Goal: Find specific page/section: Find specific page/section

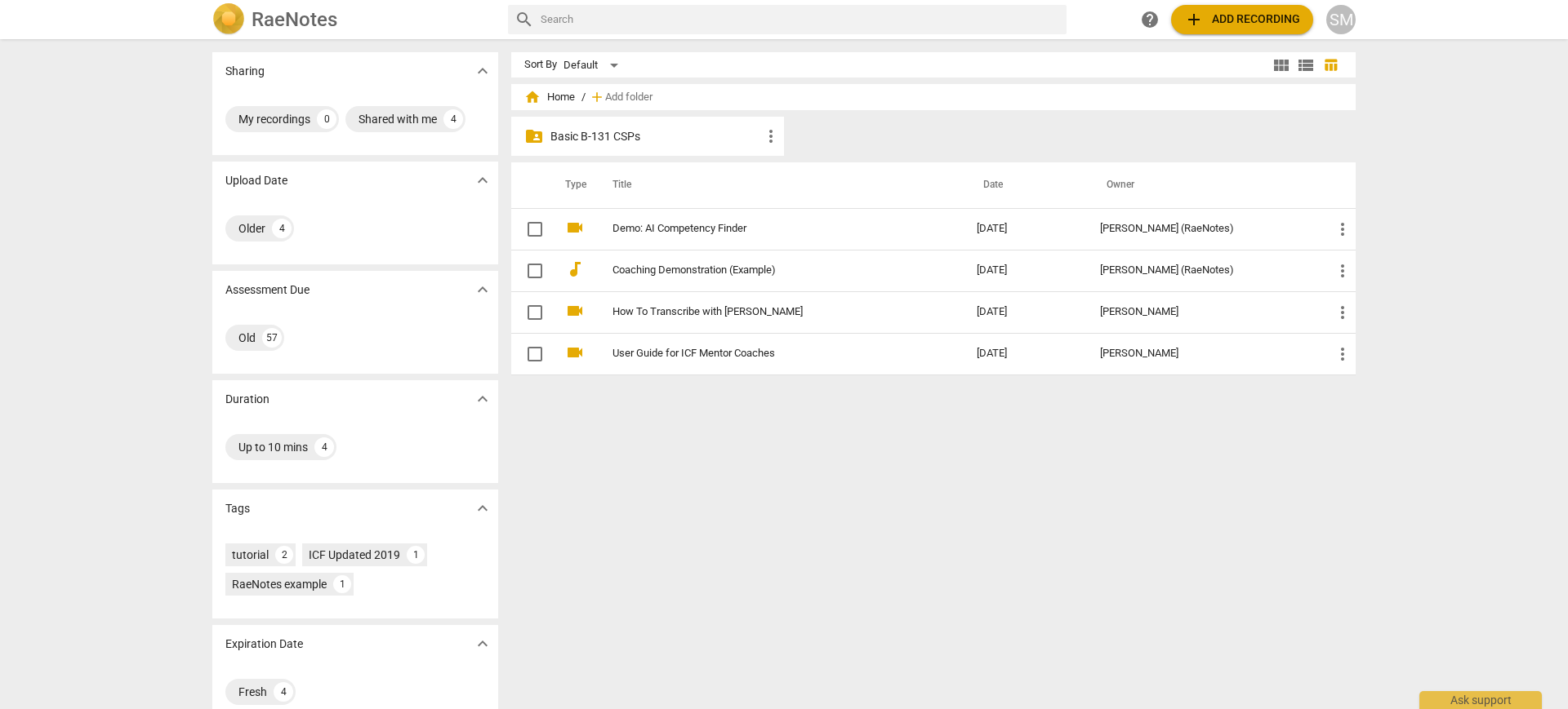
click at [616, 130] on p "Basic B-131 CSPs" at bounding box center [656, 137] width 211 height 17
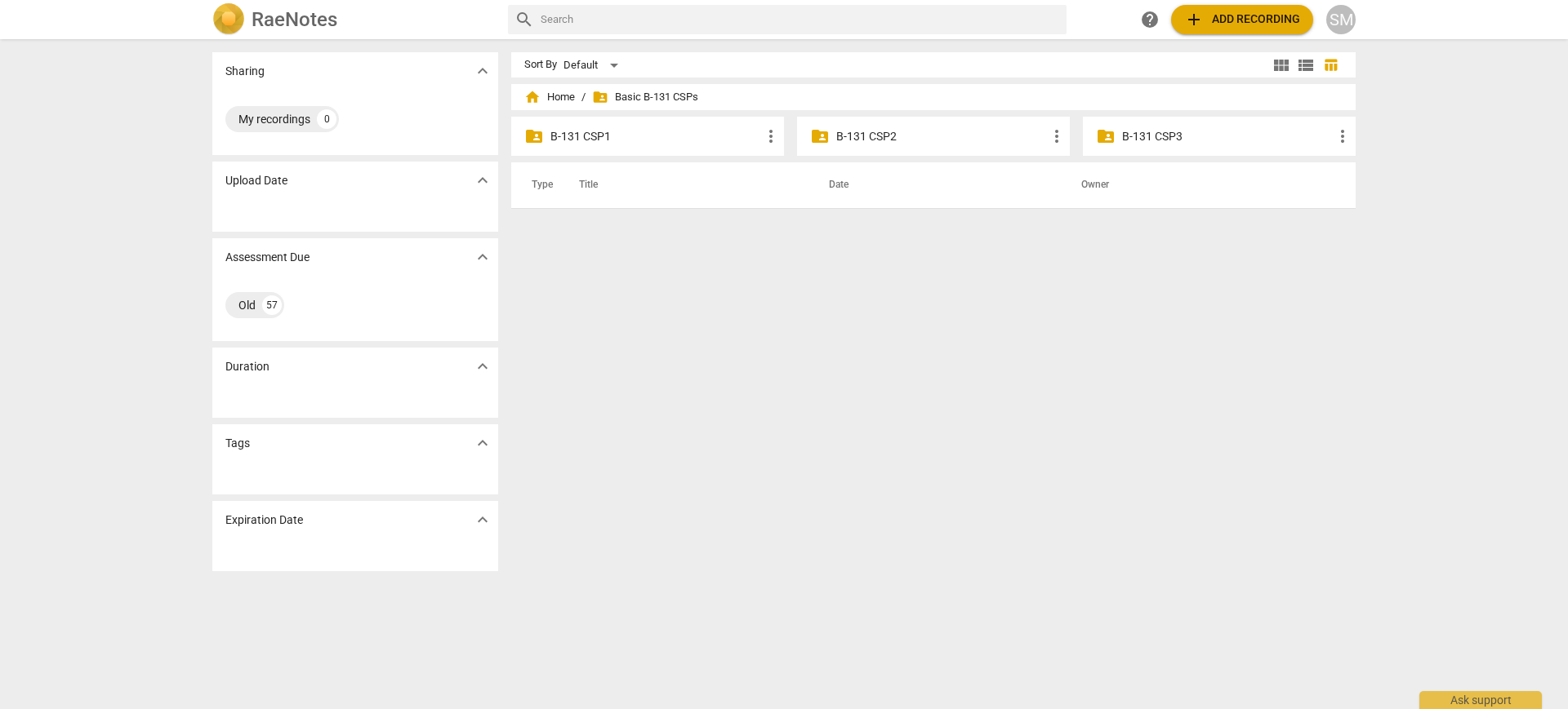
click at [1137, 132] on p "B-131 CSP3" at bounding box center [1227, 137] width 211 height 17
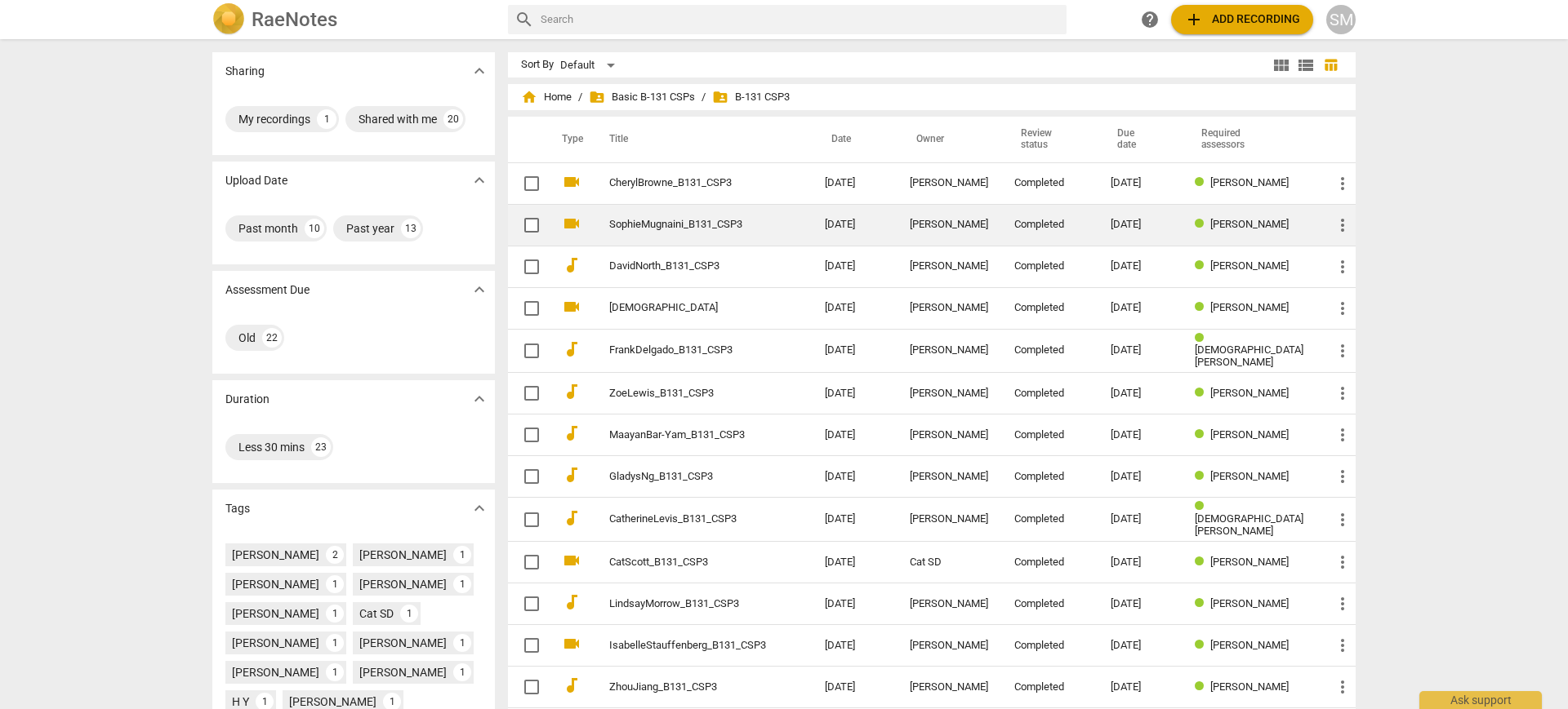
click at [1227, 226] on span "[PERSON_NAME]" at bounding box center [1249, 224] width 78 height 12
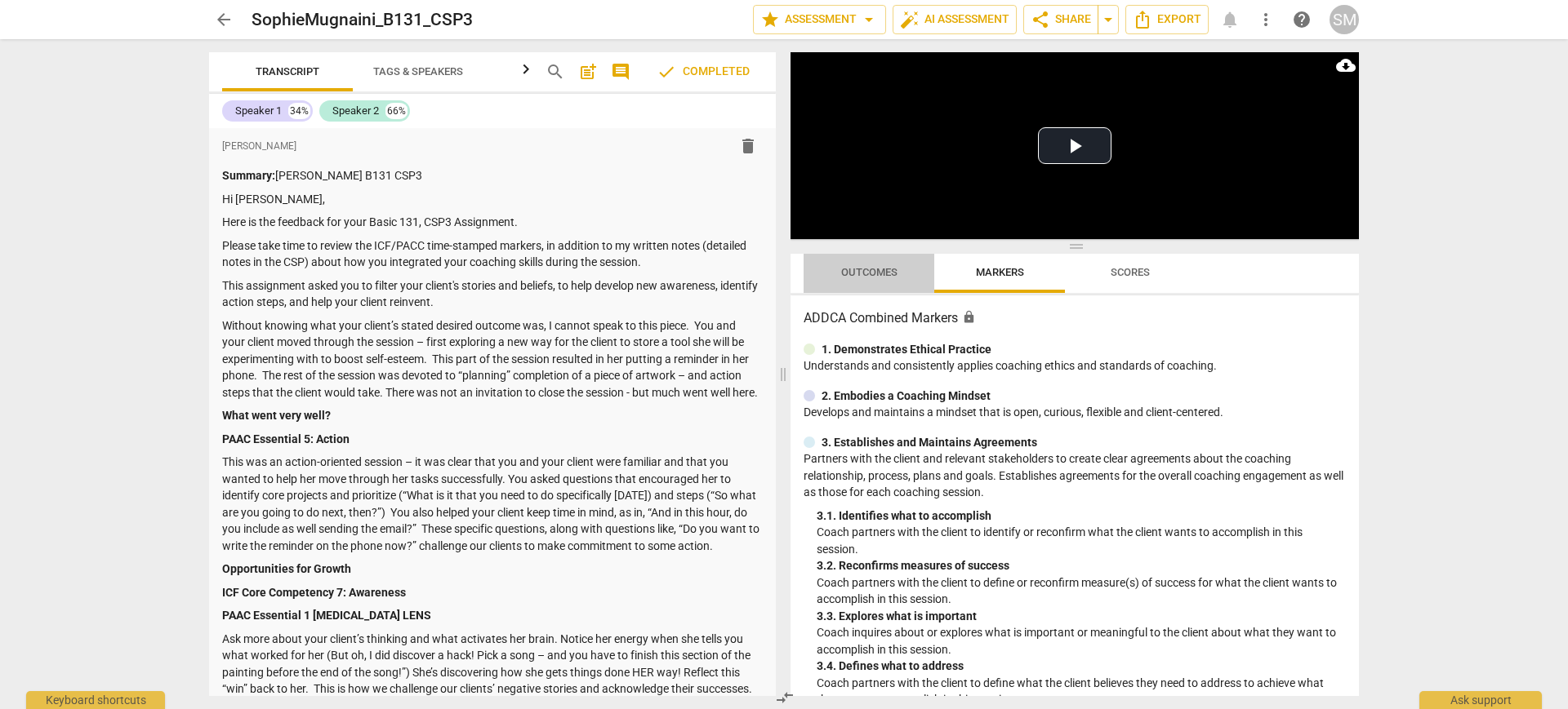
drag, startPoint x: 840, startPoint y: 261, endPoint x: 828, endPoint y: 267, distance: 13.4
click at [828, 267] on span "Outcomes" at bounding box center [869, 272] width 96 height 22
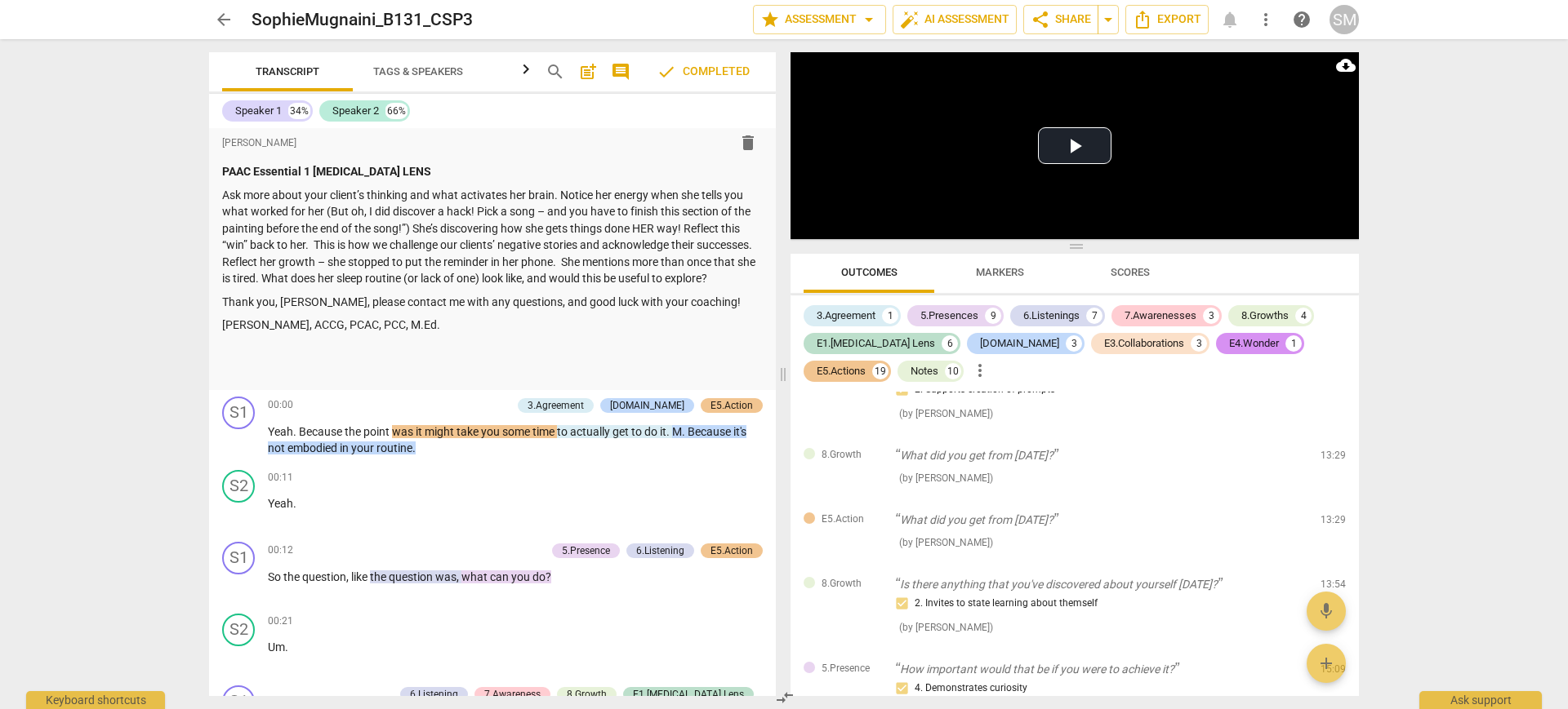
scroll to position [6247, 0]
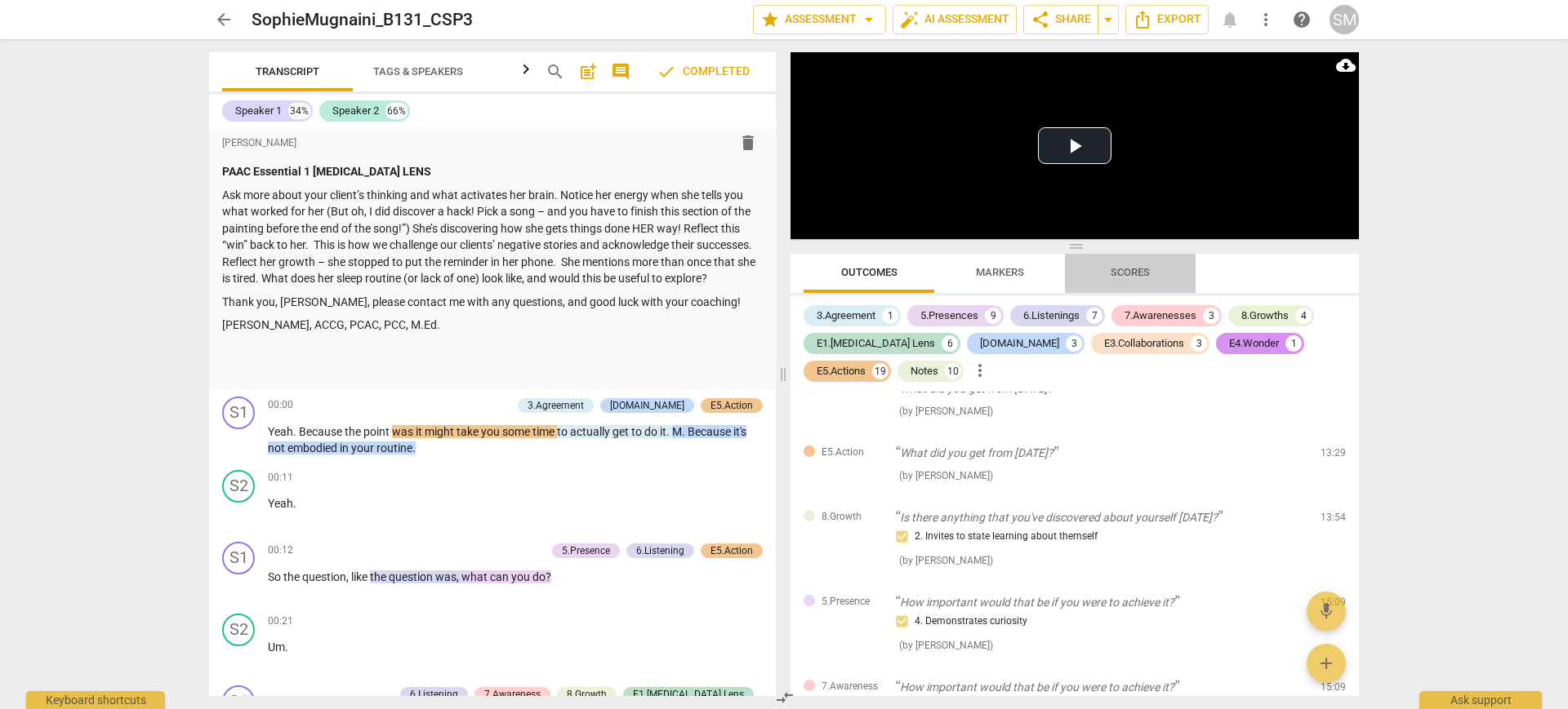
click at [1138, 275] on span "Scores" at bounding box center [1130, 272] width 39 height 12
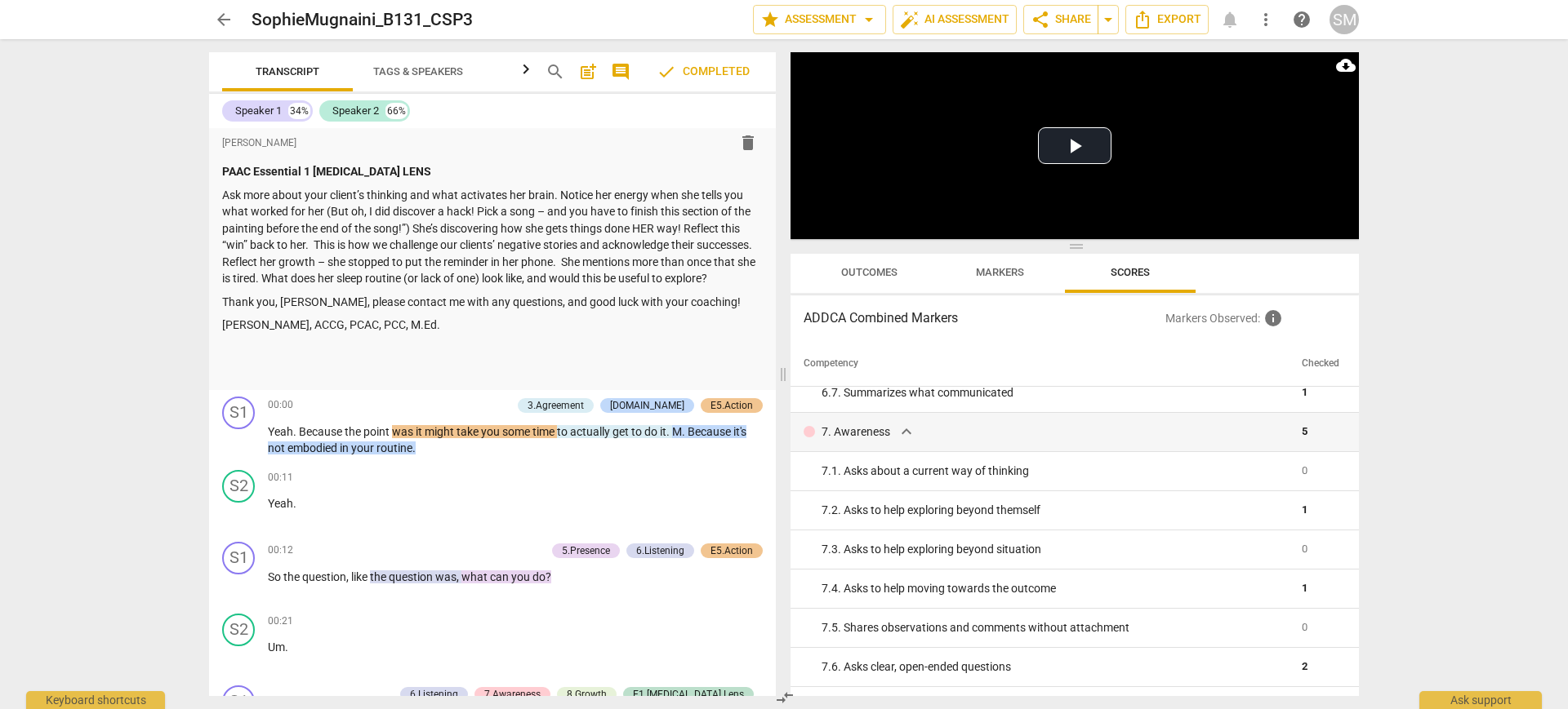
scroll to position [980, 0]
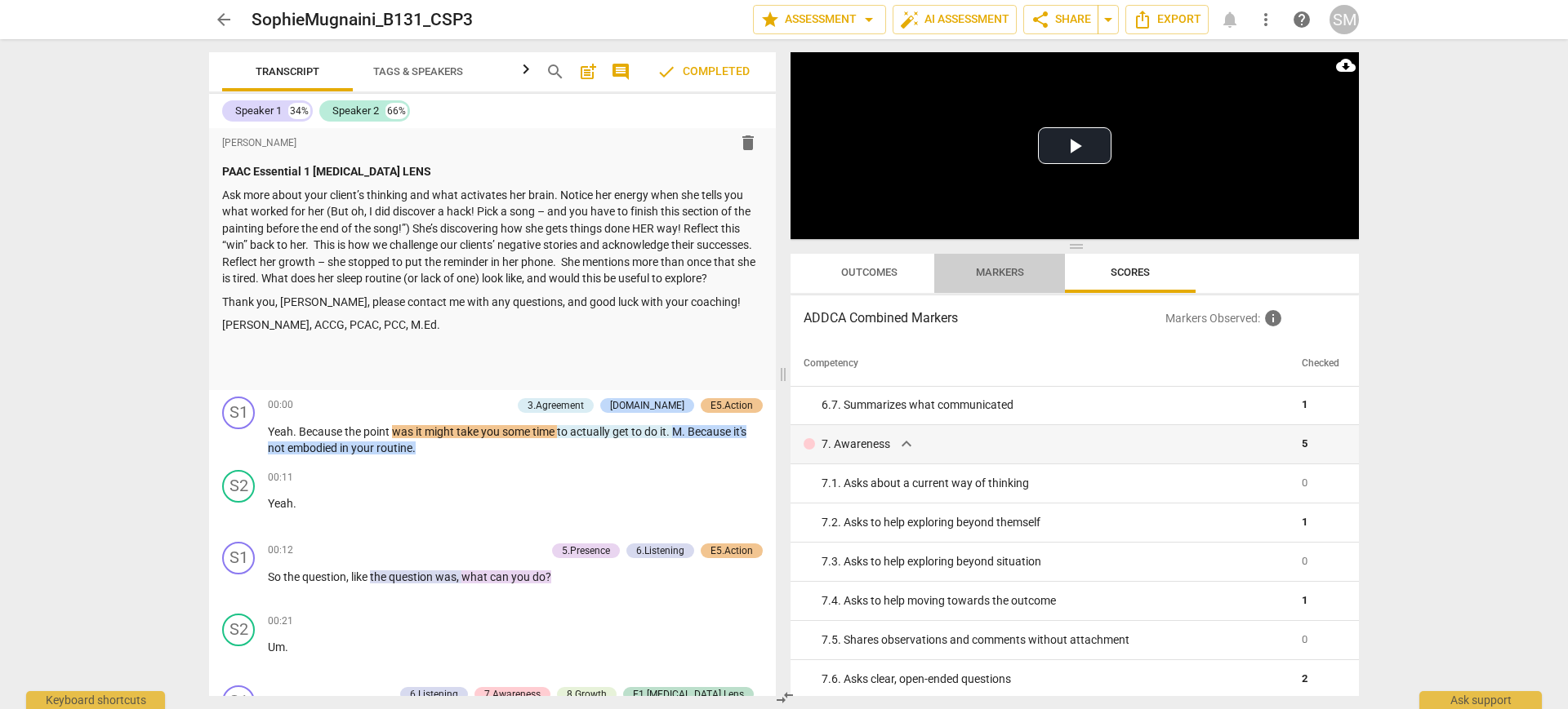
click at [1020, 270] on span "Markers" at bounding box center [999, 272] width 48 height 12
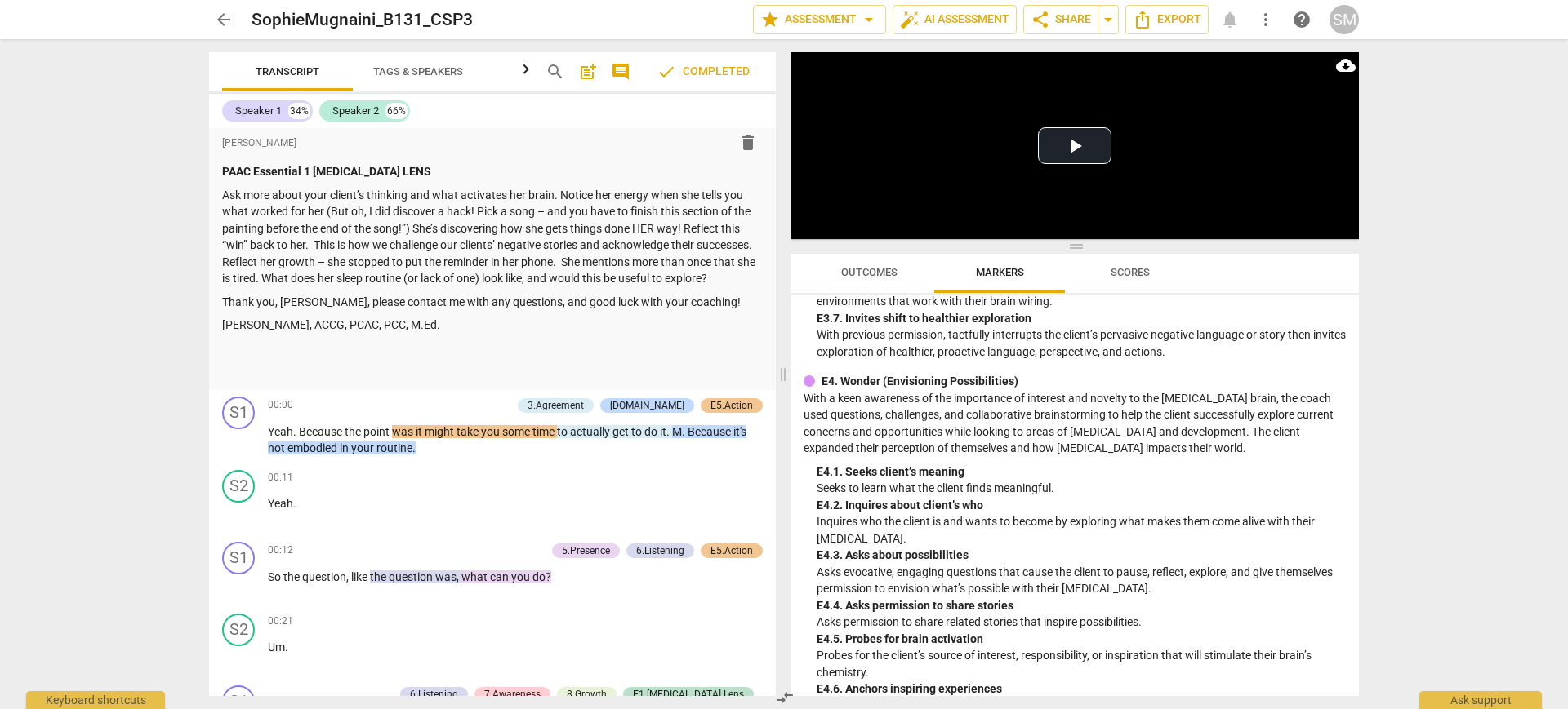
scroll to position [3837, 0]
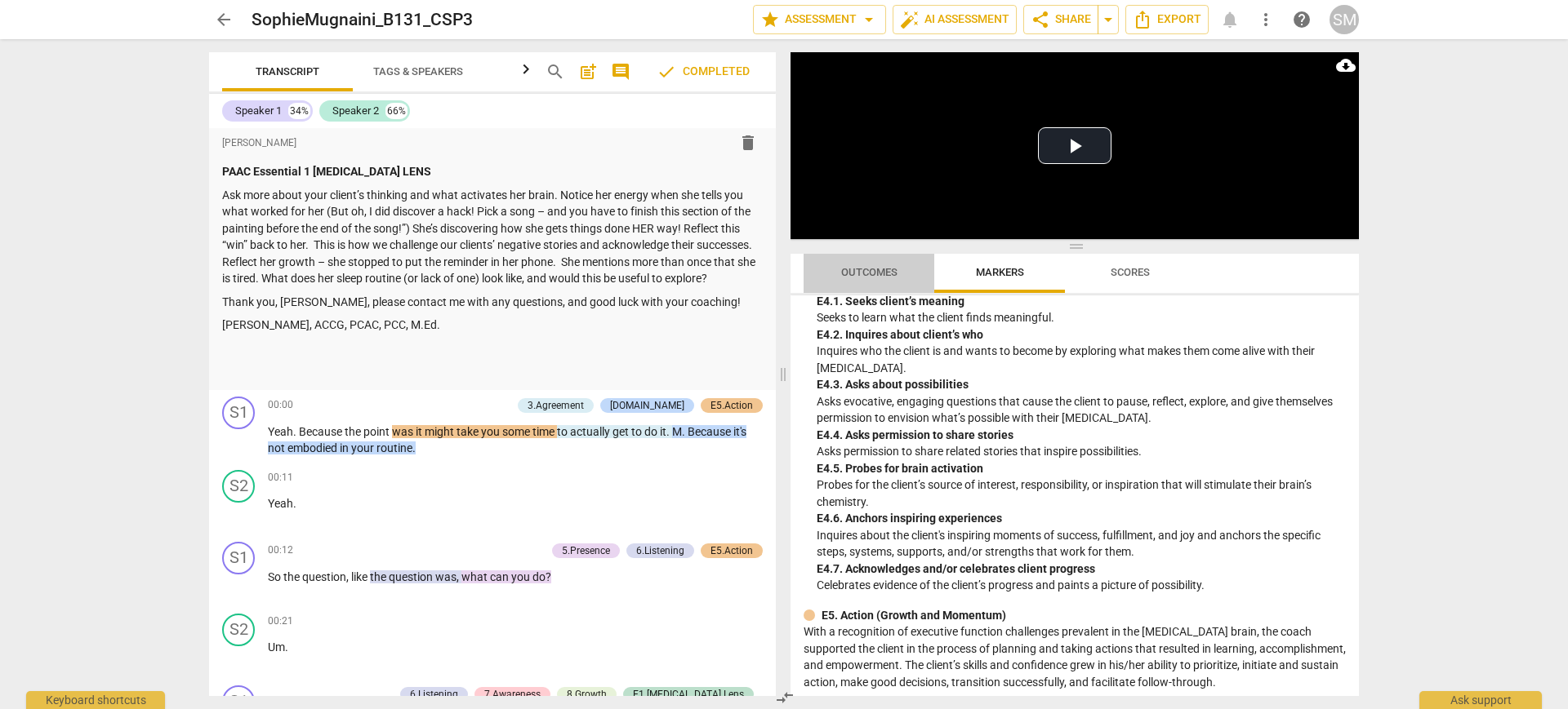
click at [853, 279] on span "Outcomes" at bounding box center [869, 272] width 96 height 22
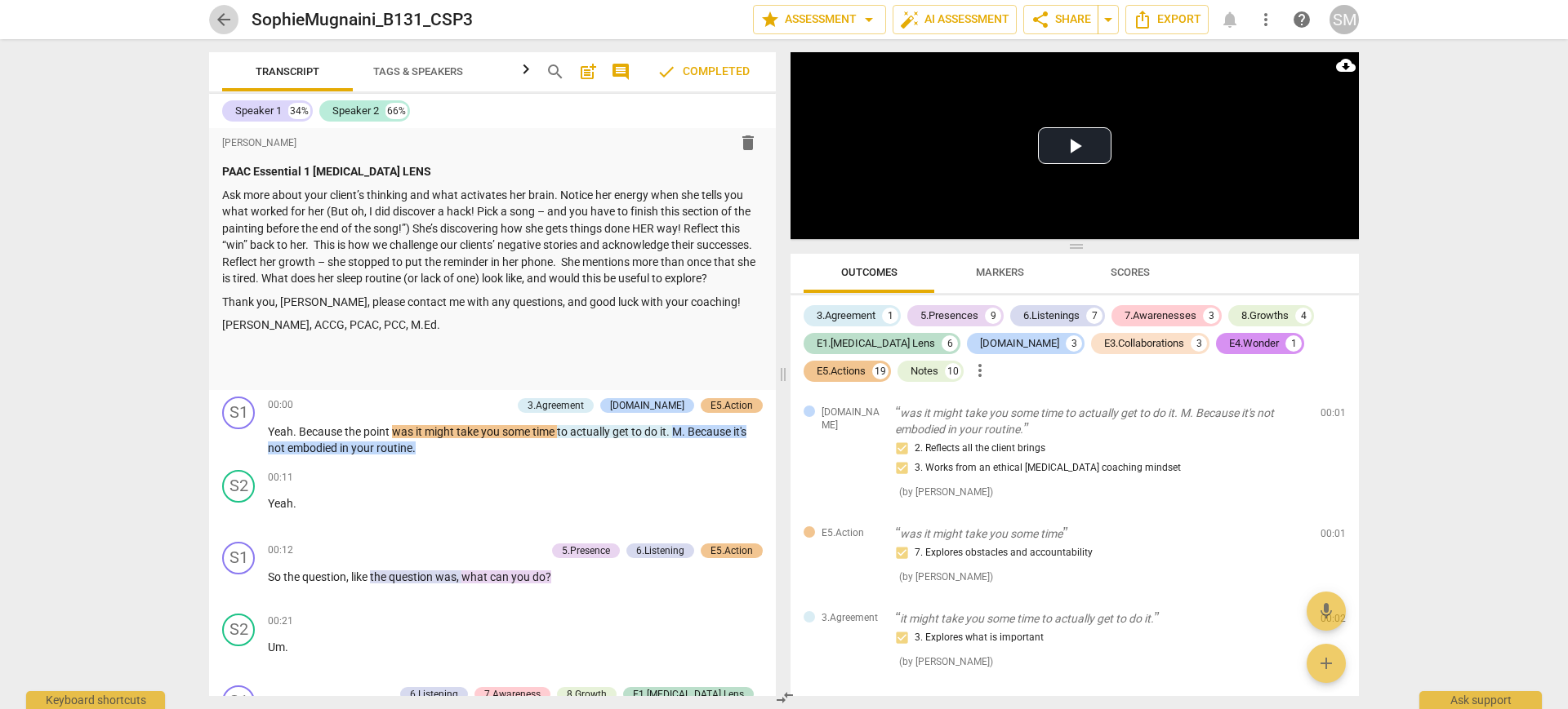
click at [229, 16] on span "arrow_back" at bounding box center [223, 19] width 20 height 20
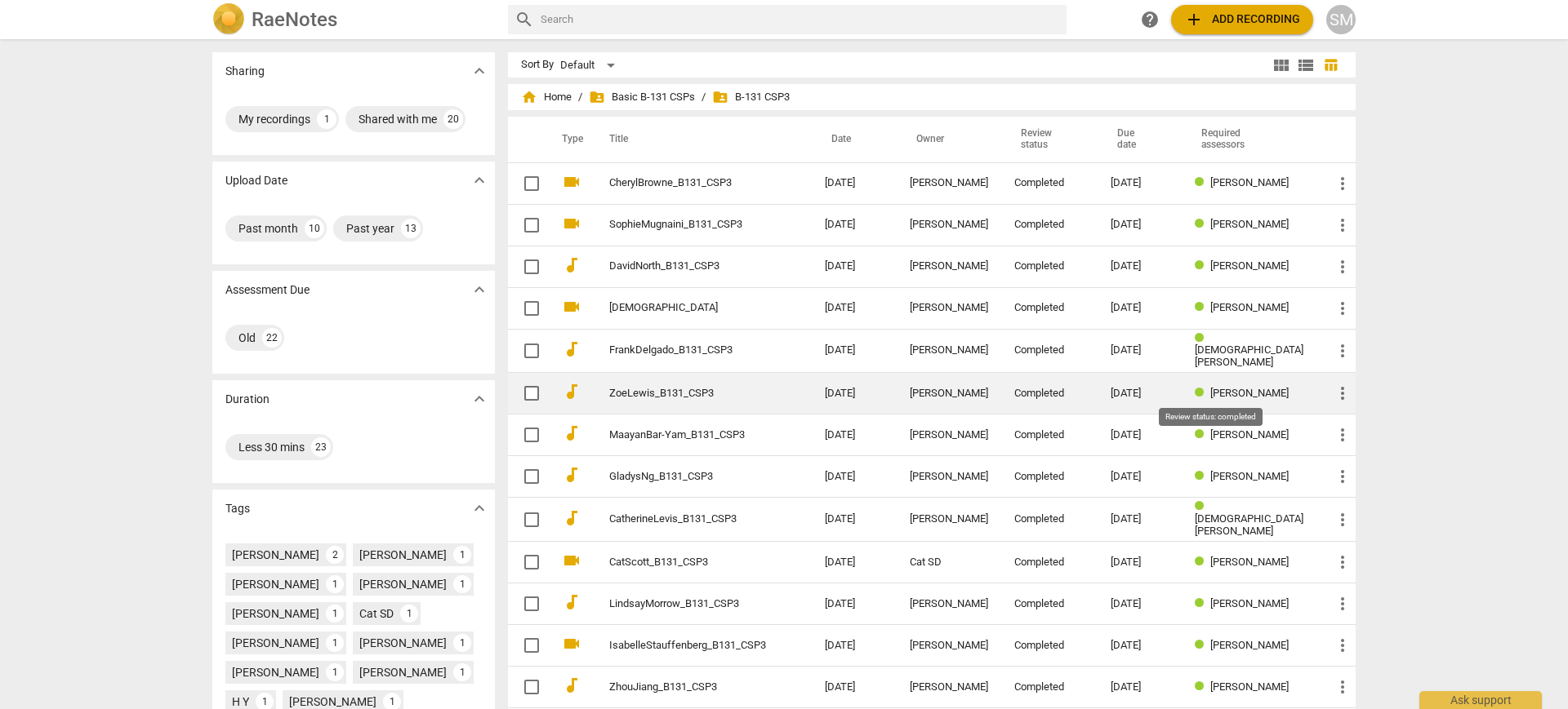
click at [1210, 395] on span at bounding box center [1202, 393] width 16 height 12
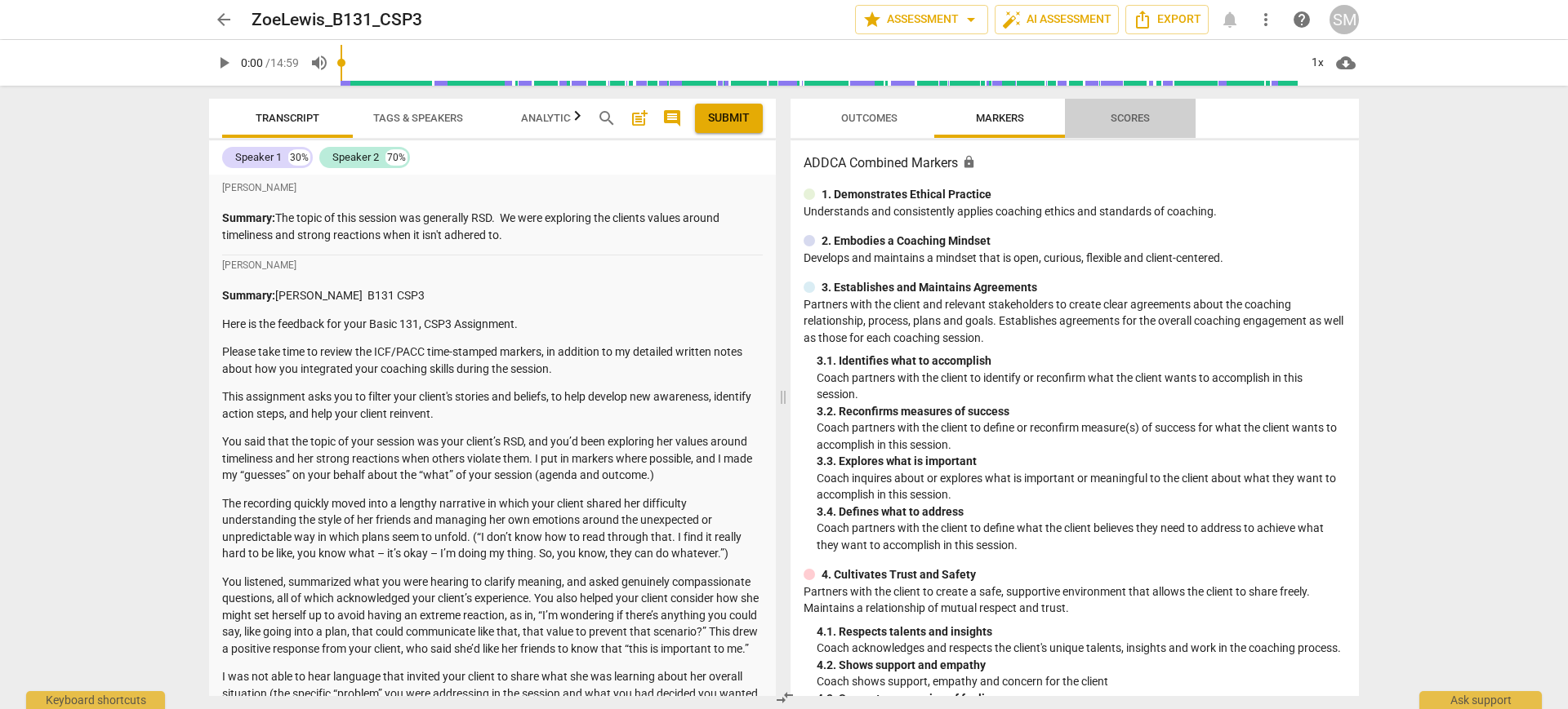
click at [1147, 129] on button "Scores" at bounding box center [1130, 118] width 130 height 39
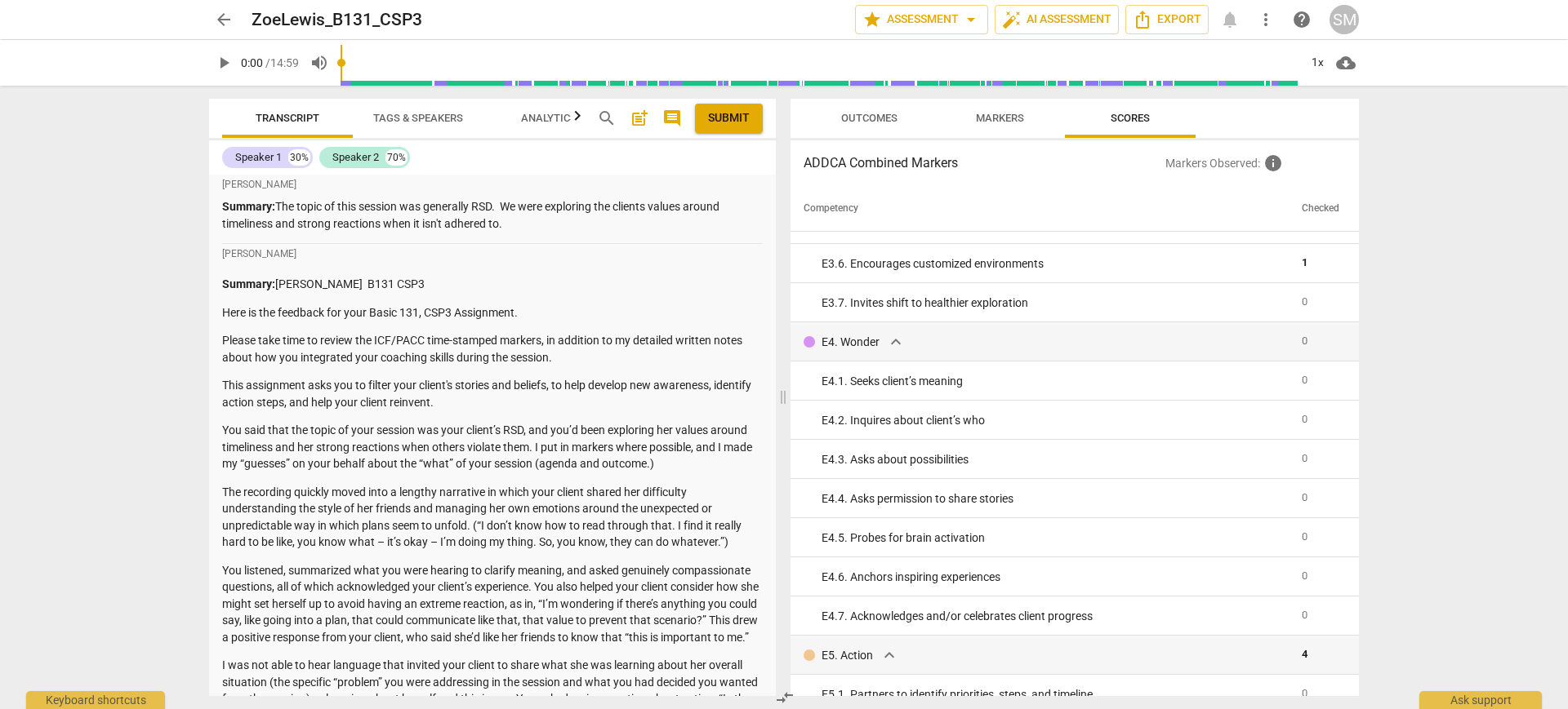
scroll to position [13, 0]
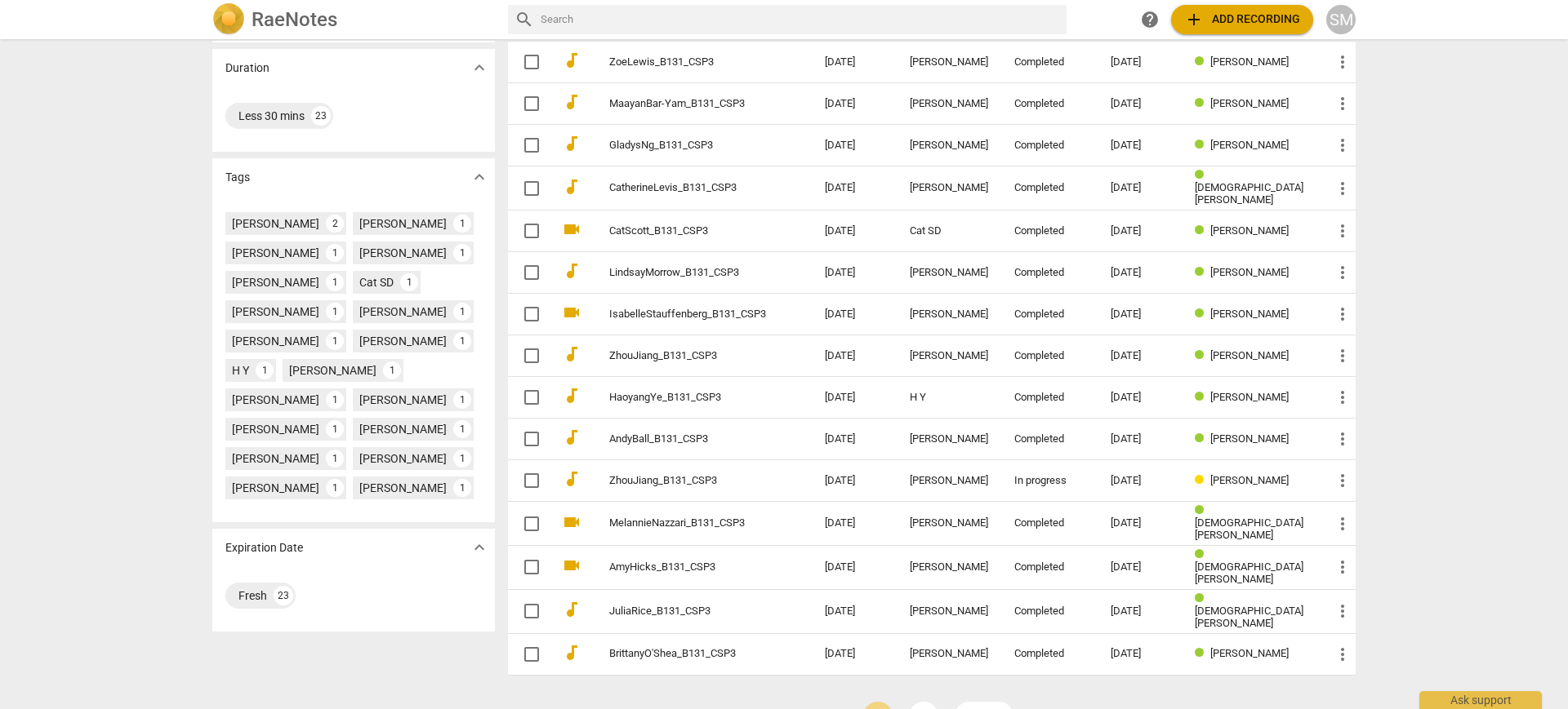
scroll to position [362, 0]
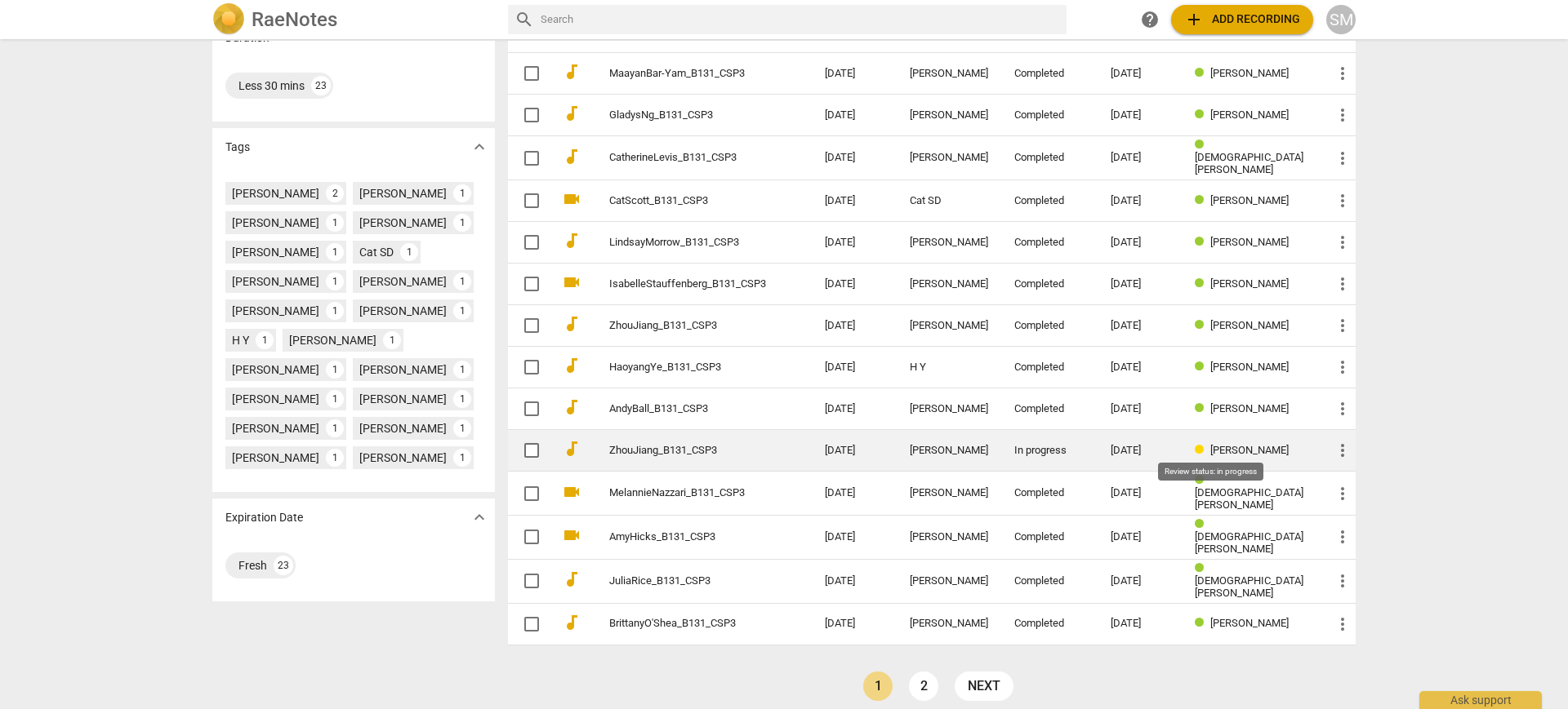
click at [1210, 444] on span at bounding box center [1202, 450] width 16 height 12
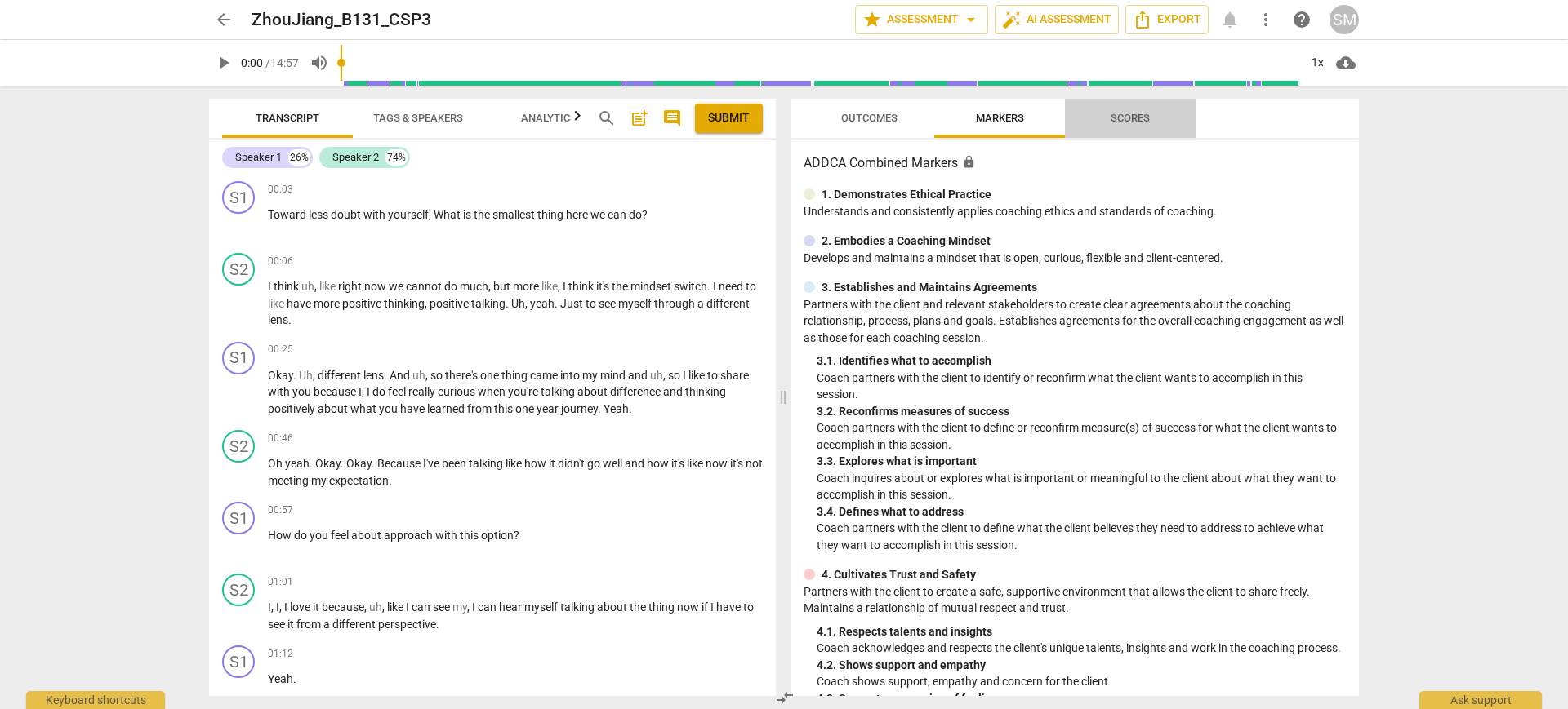
click at [1141, 126] on span "Scores" at bounding box center [1130, 118] width 78 height 22
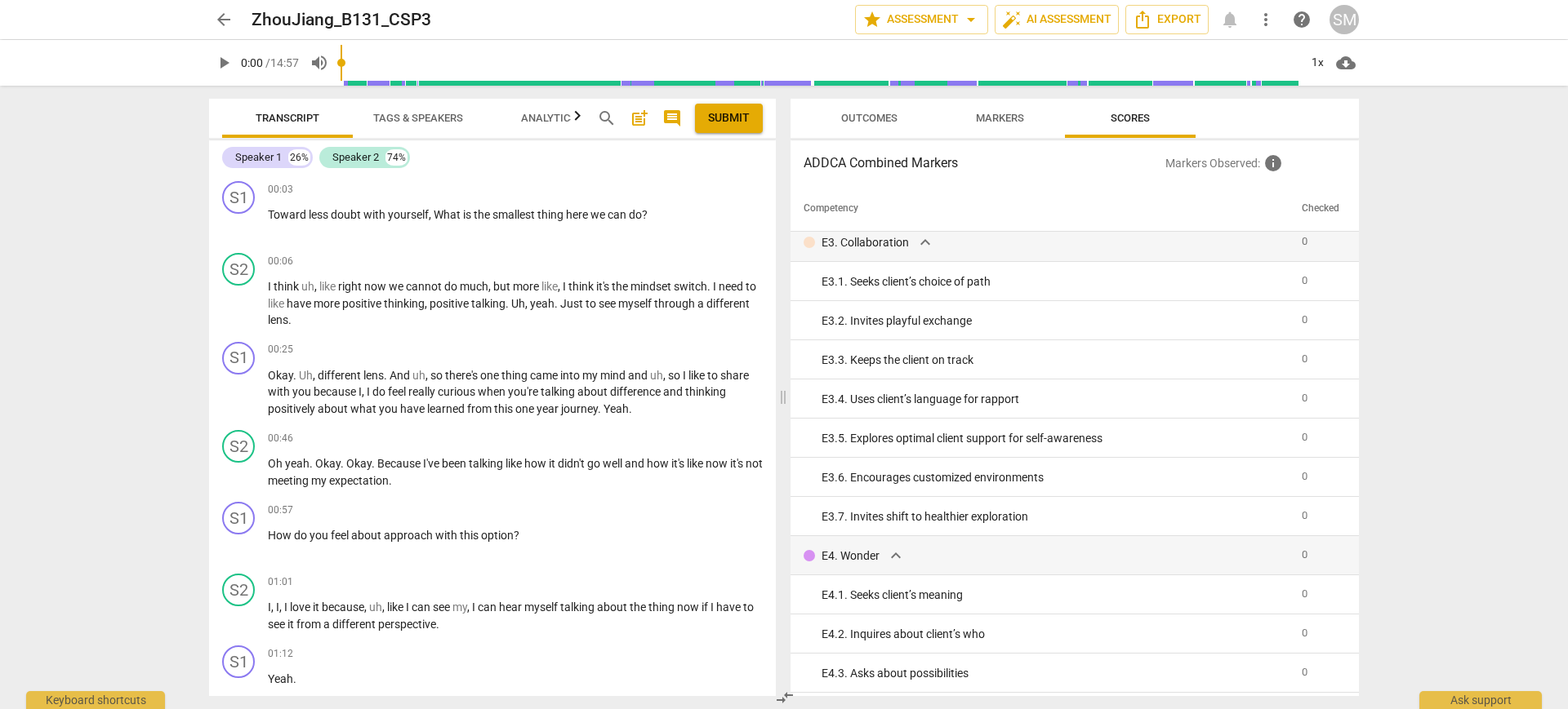
scroll to position [3179, 0]
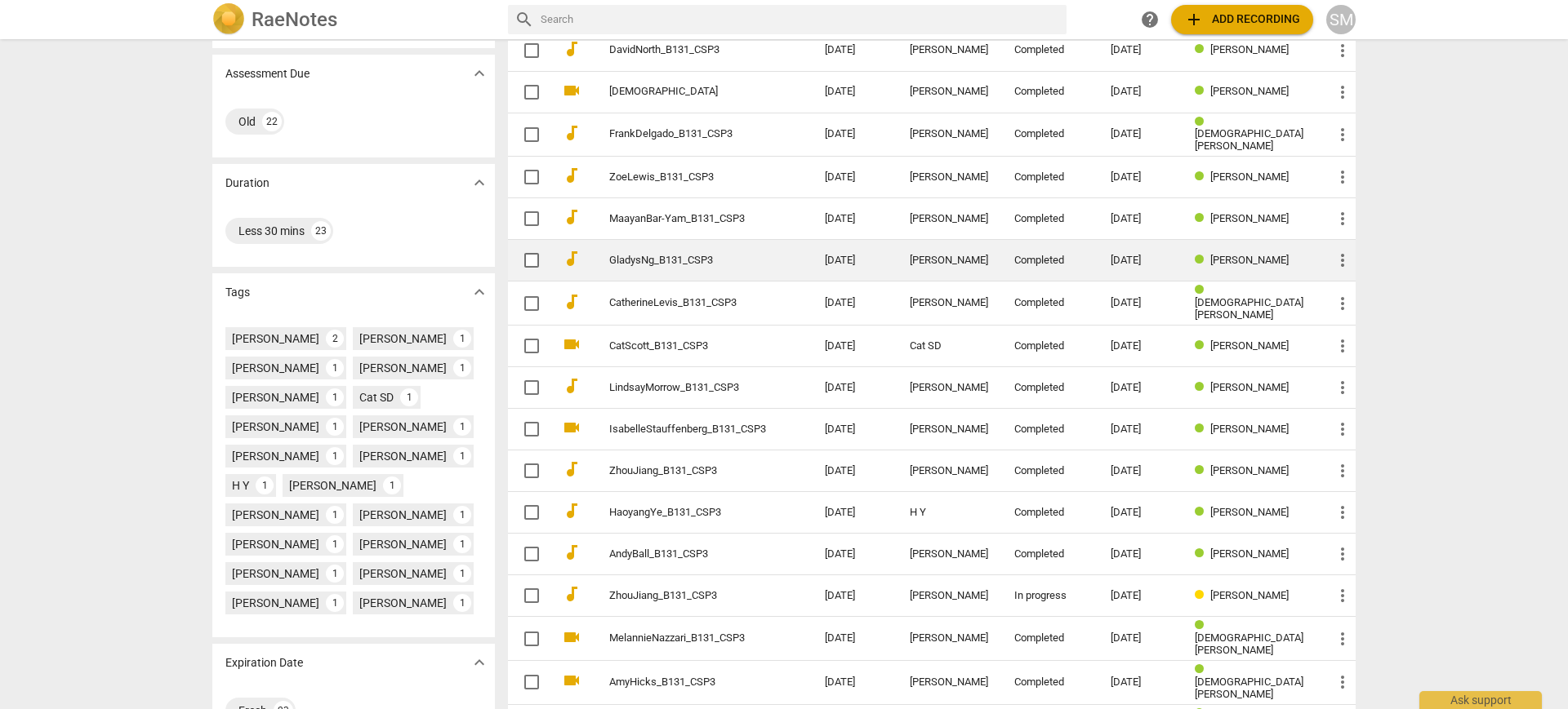
scroll to position [362, 0]
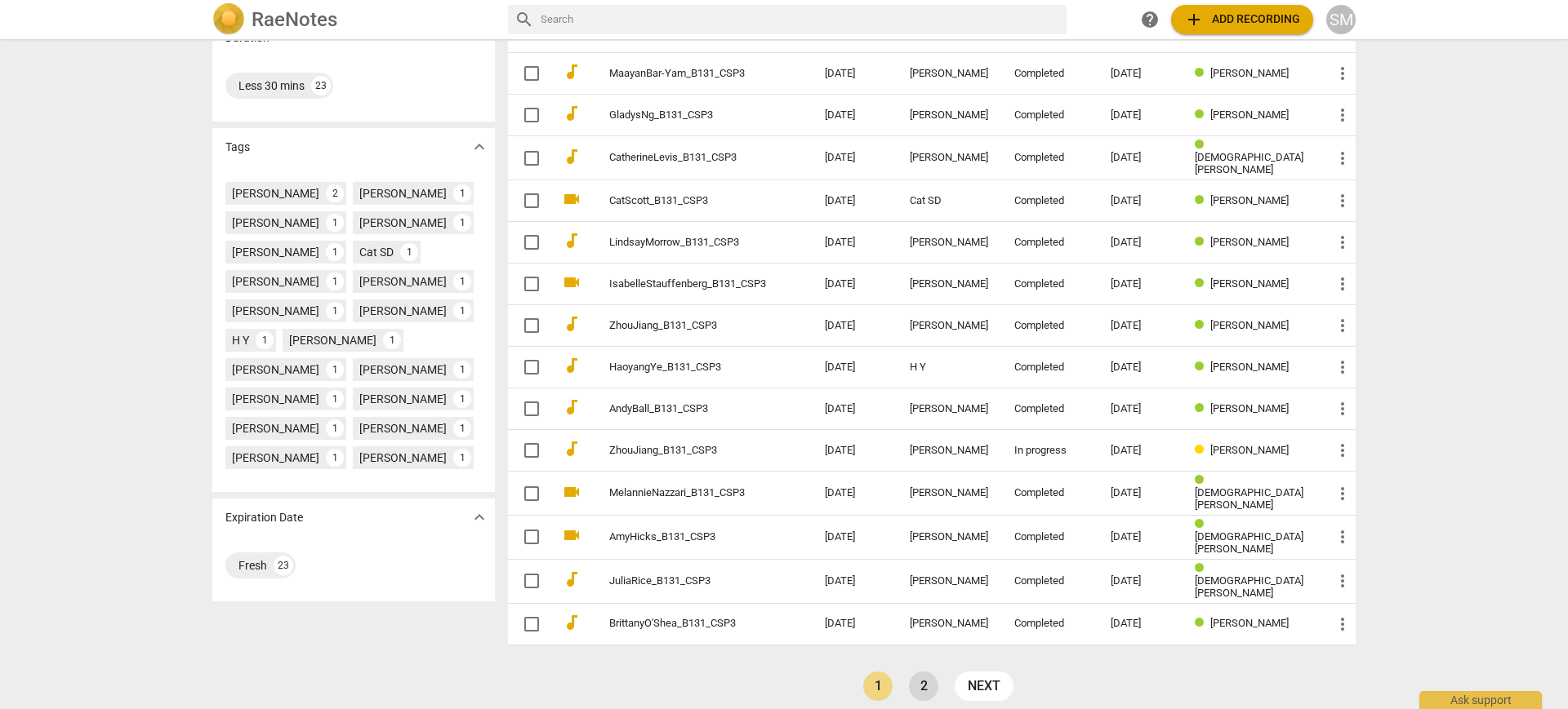
click at [920, 672] on link "2" at bounding box center [924, 686] width 30 height 30
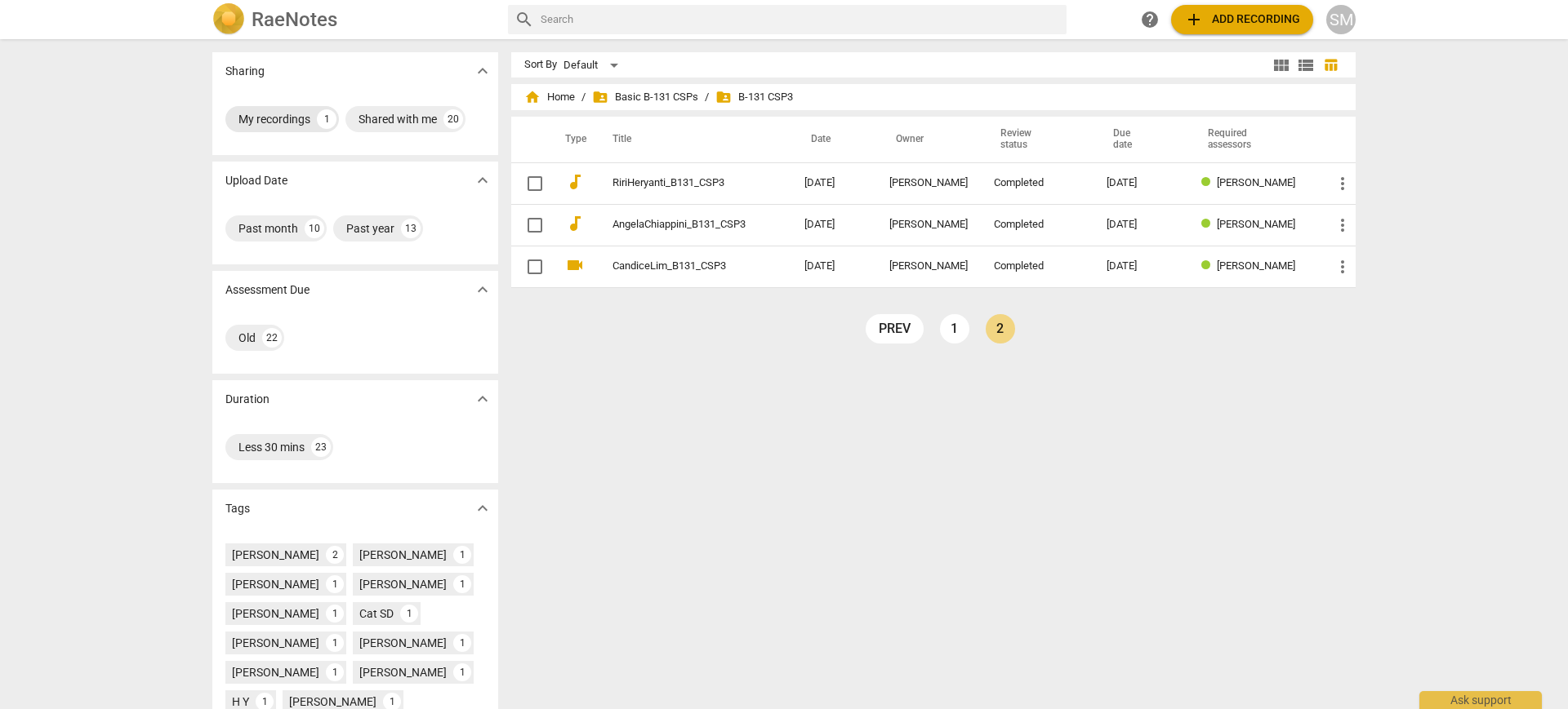
click at [272, 118] on div "My recordings" at bounding box center [274, 119] width 72 height 16
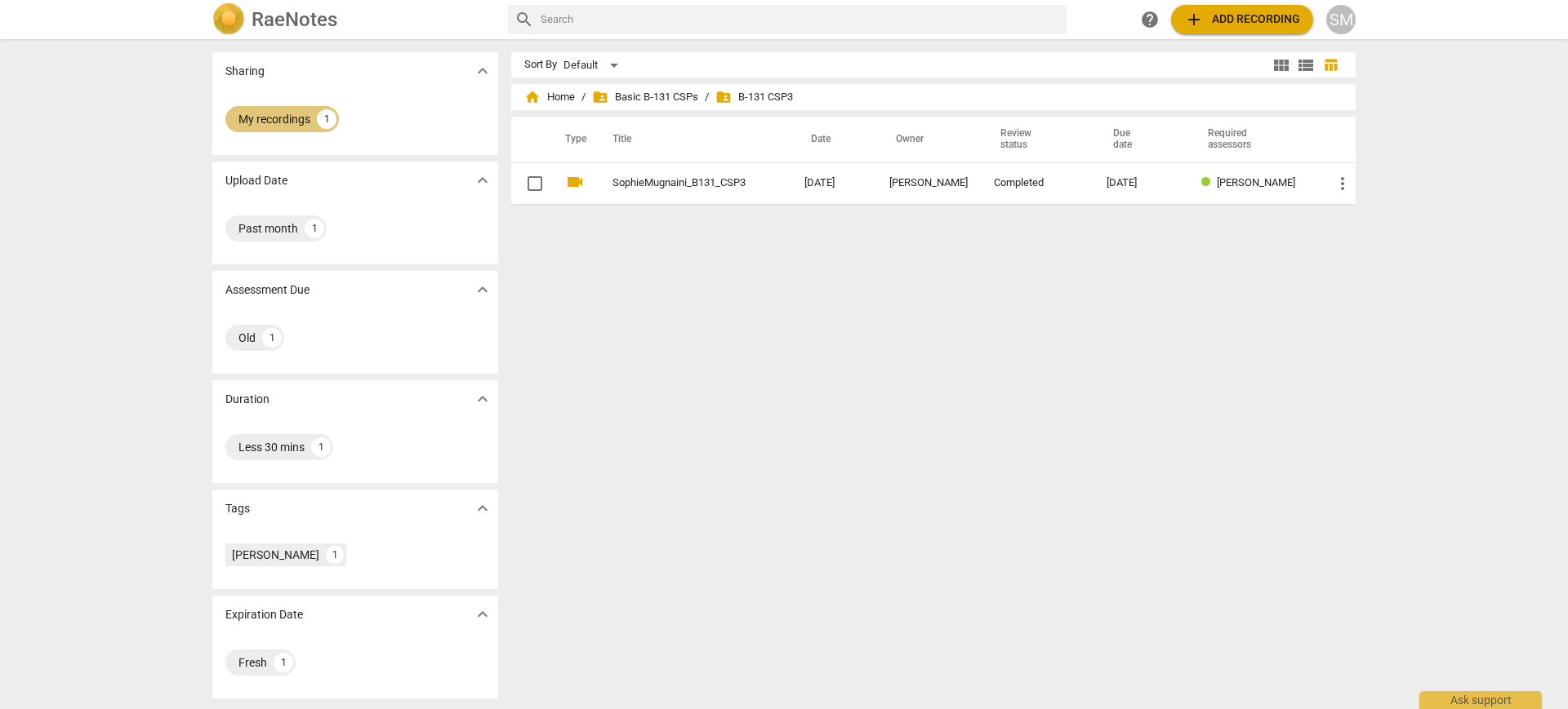
click at [272, 118] on div "My recordings" at bounding box center [274, 119] width 72 height 16
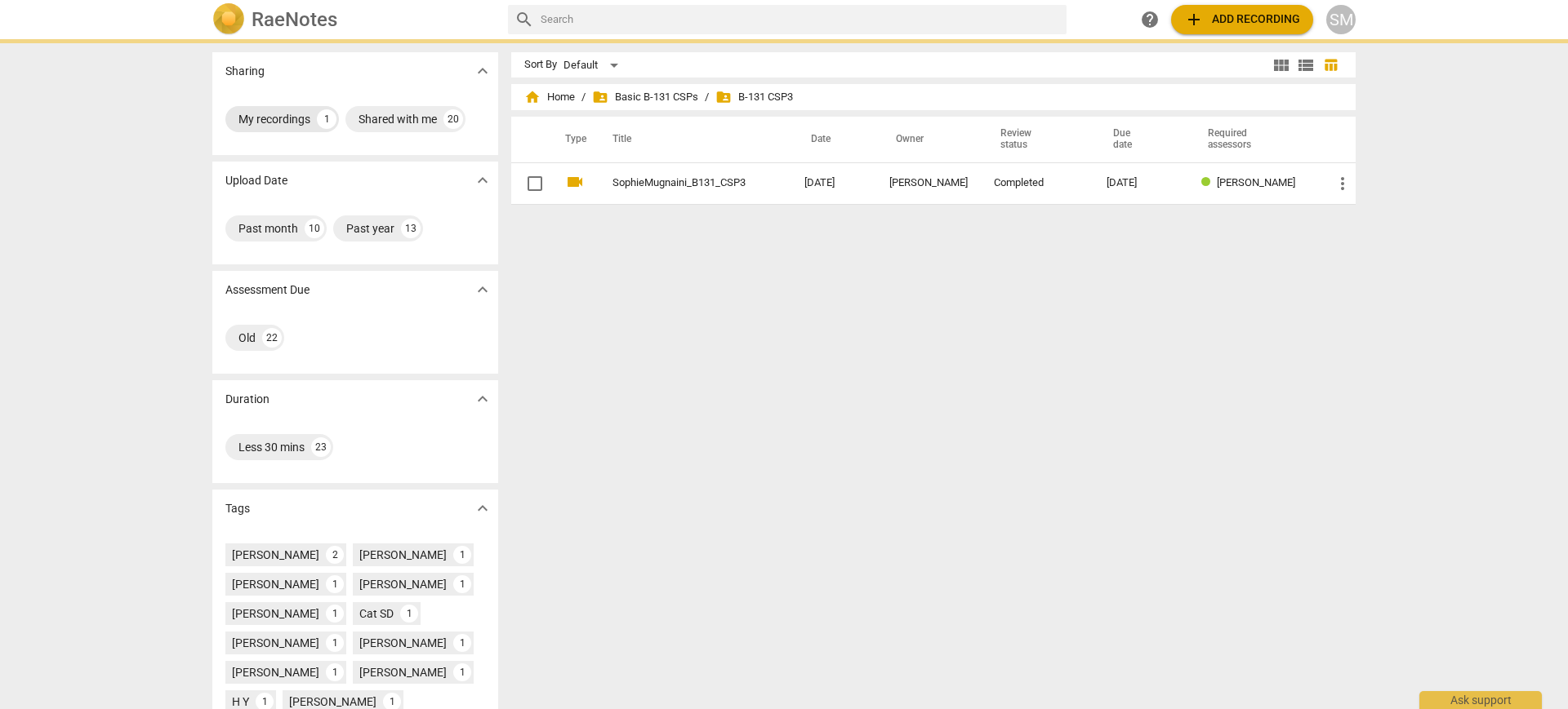
click at [272, 118] on div "My recordings" at bounding box center [274, 119] width 72 height 16
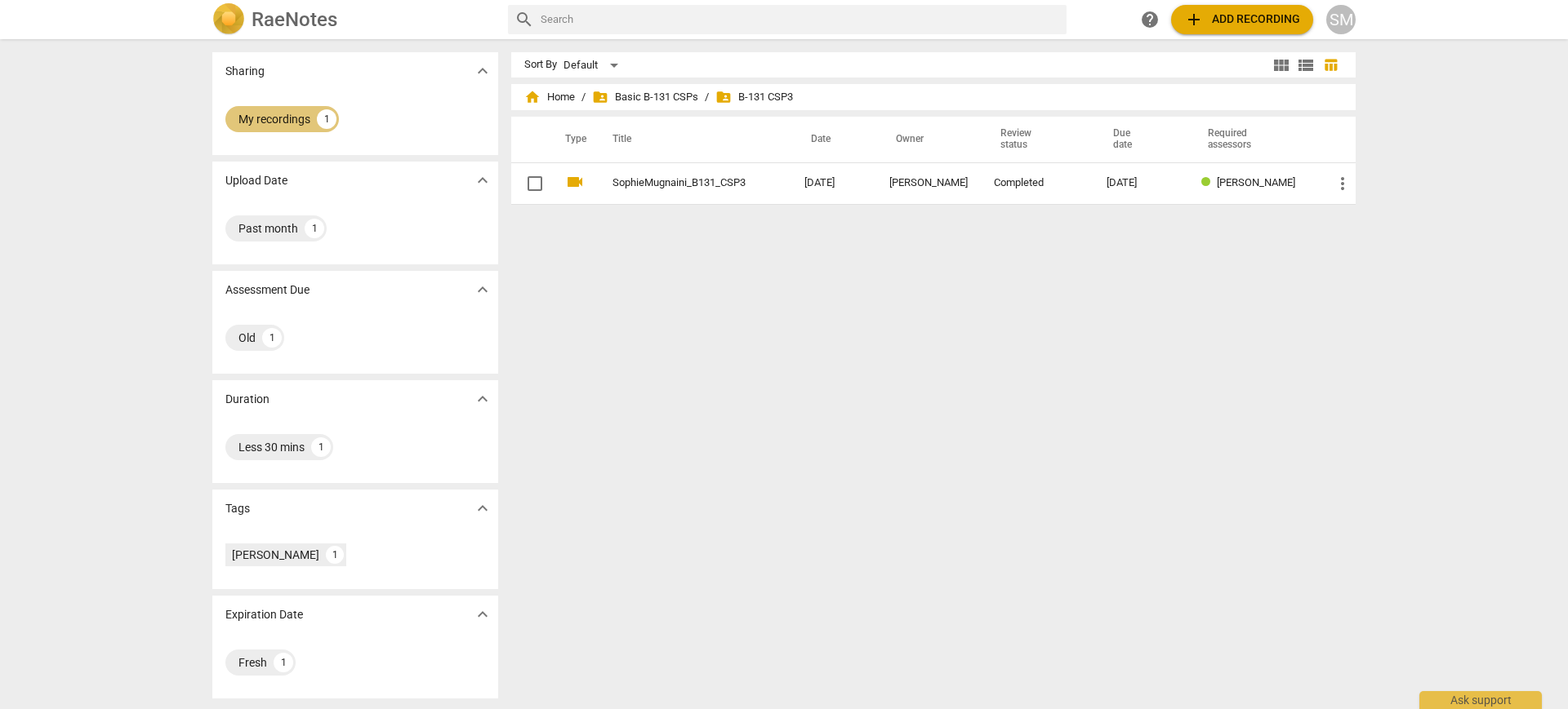
click at [272, 118] on div "My recordings" at bounding box center [274, 119] width 72 height 16
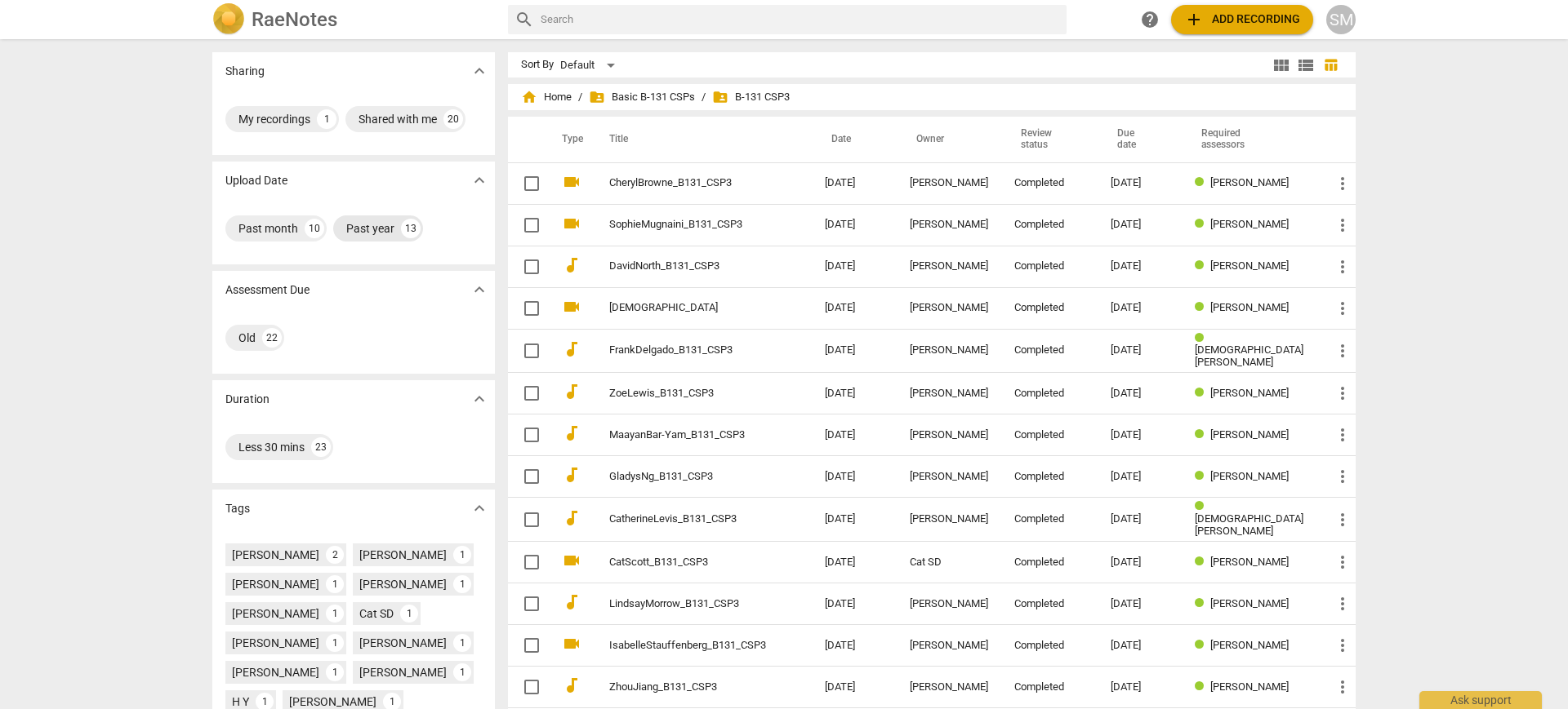
click at [359, 221] on div "Past year" at bounding box center [370, 228] width 48 height 16
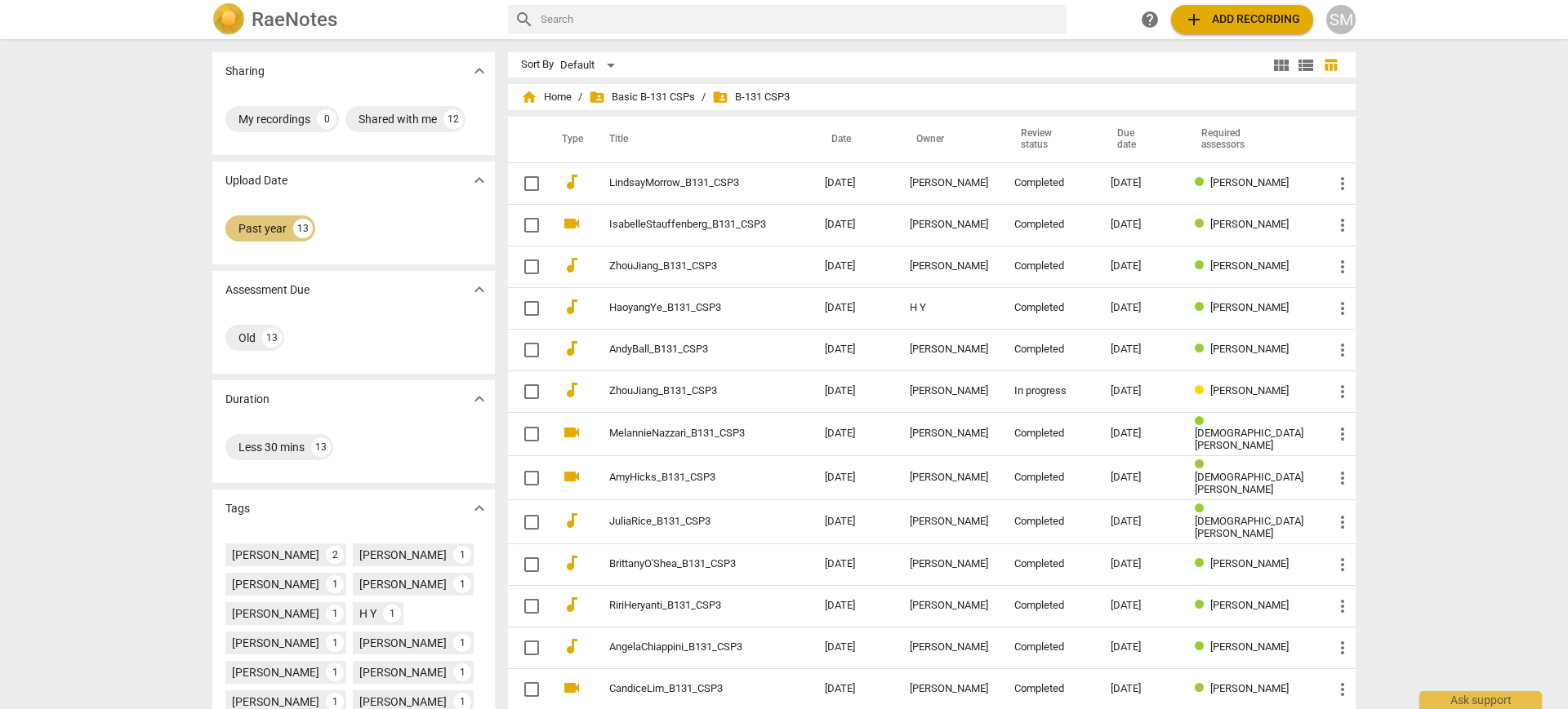
click at [293, 230] on div "13" at bounding box center [303, 228] width 20 height 20
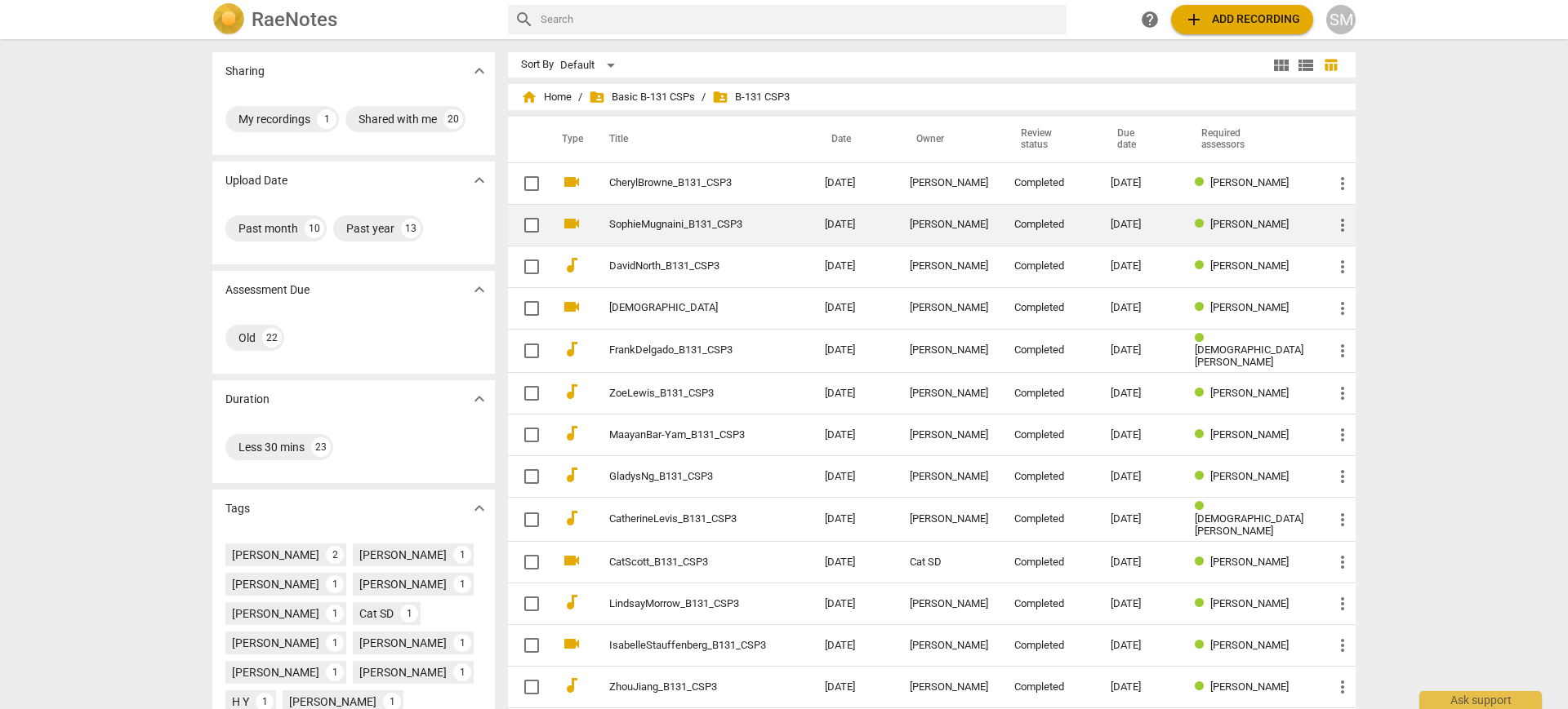
click at [601, 233] on td "SophieMugnaini_B131_CSP3" at bounding box center [701, 225] width 222 height 42
